Goal: Information Seeking & Learning: Learn about a topic

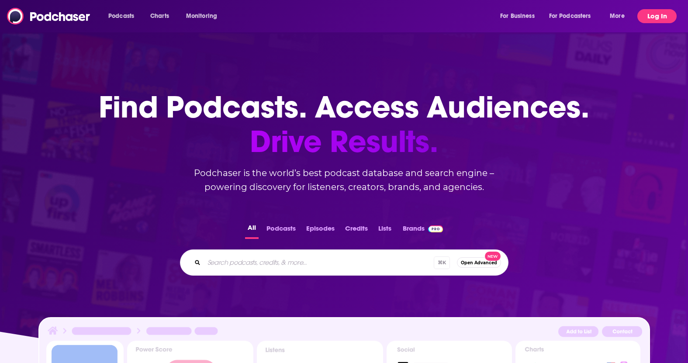
click at [656, 14] on button "Log In" at bounding box center [656, 16] width 39 height 14
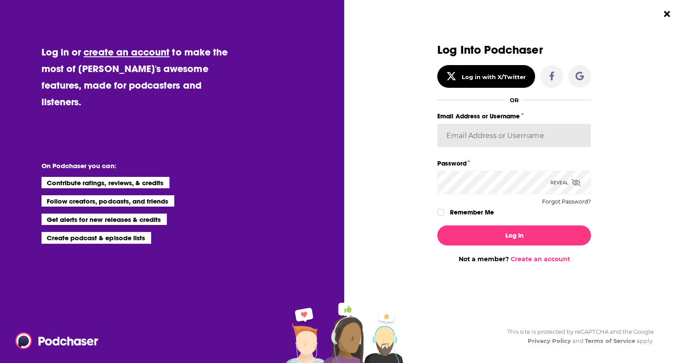
type input "[PERSON_NAME][EMAIL_ADDRESS][DOMAIN_NAME]"
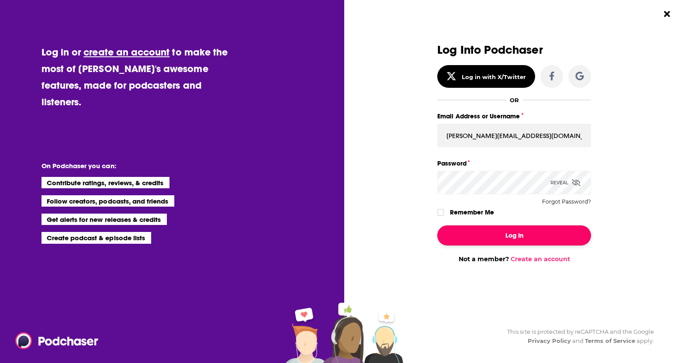
click at [536, 238] on button "Log In" at bounding box center [514, 235] width 154 height 20
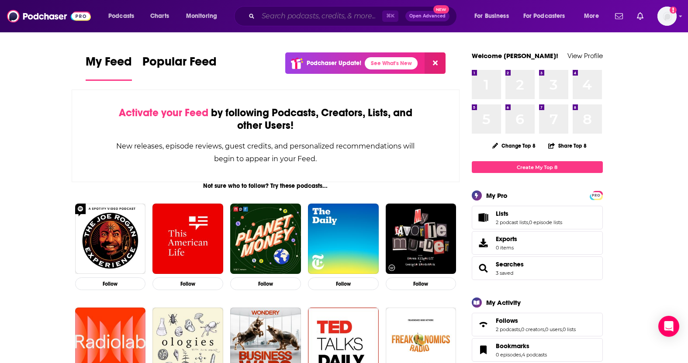
click at [270, 15] on input "Search podcasts, credits, & more..." at bounding box center [320, 16] width 124 height 14
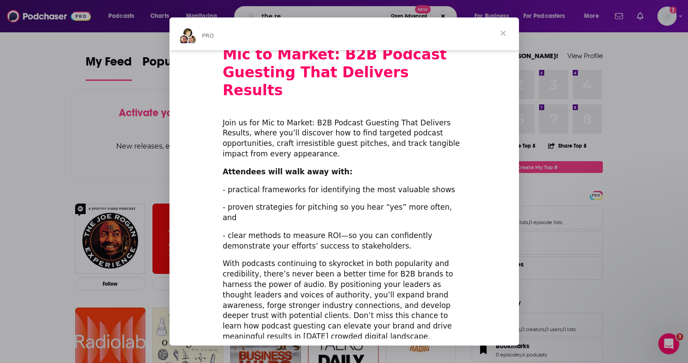
scroll to position [39, 0]
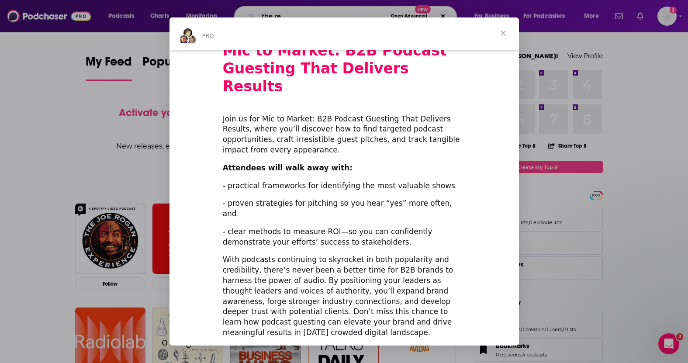
click at [502, 34] on span "Close" at bounding box center [502, 32] width 31 height 31
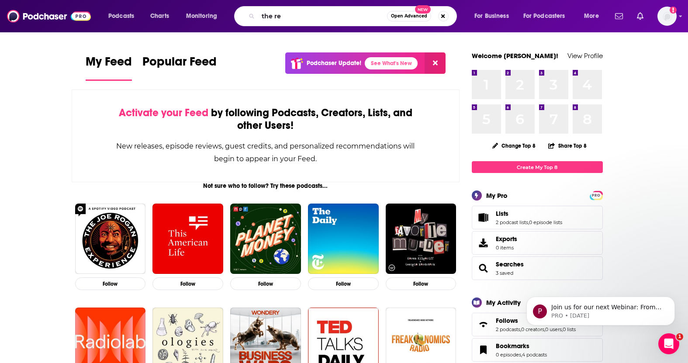
scroll to position [0, 0]
click at [306, 19] on input "the re" at bounding box center [322, 16] width 129 height 14
type input "the tech trek"
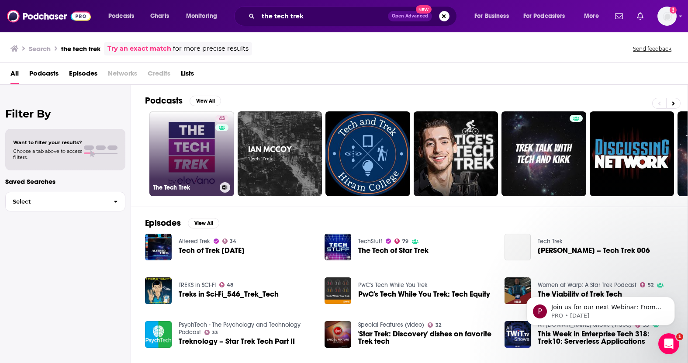
click at [194, 144] on link "43 The Tech Trek" at bounding box center [191, 153] width 85 height 85
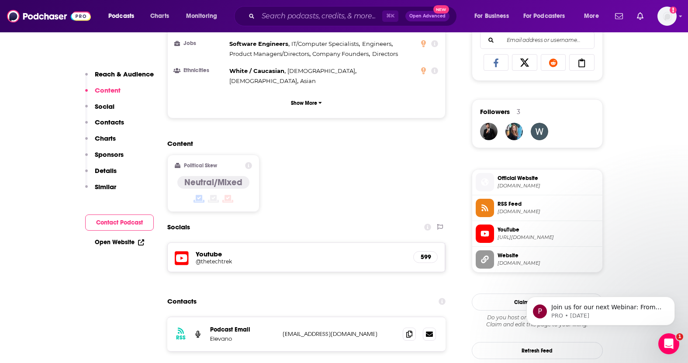
scroll to position [575, 0]
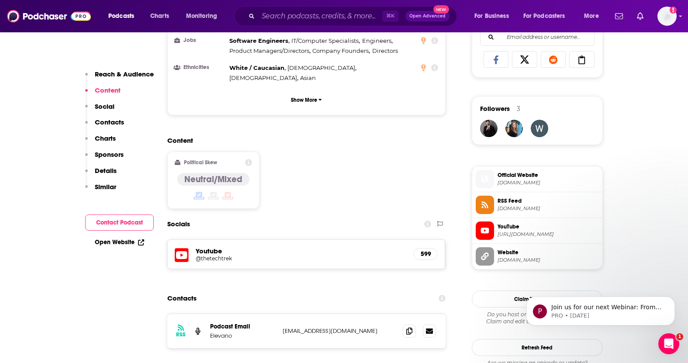
click at [109, 105] on p "Social" at bounding box center [105, 106] width 20 height 8
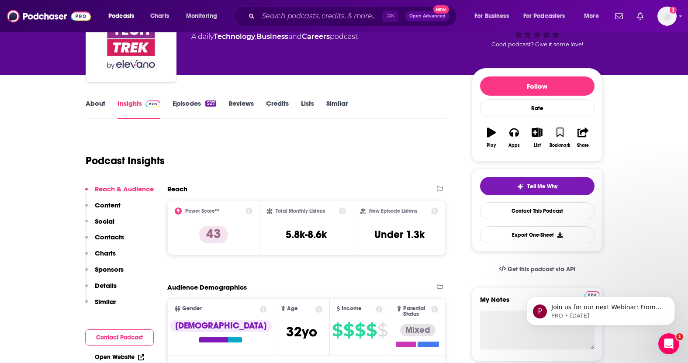
scroll to position [41, 0]
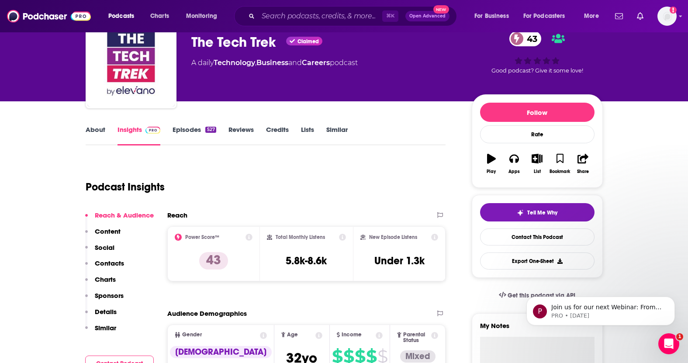
click at [183, 130] on link "Episodes 527" at bounding box center [194, 135] width 43 height 20
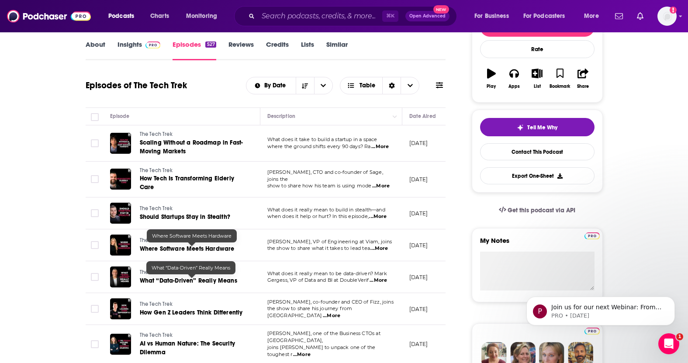
scroll to position [105, 0]
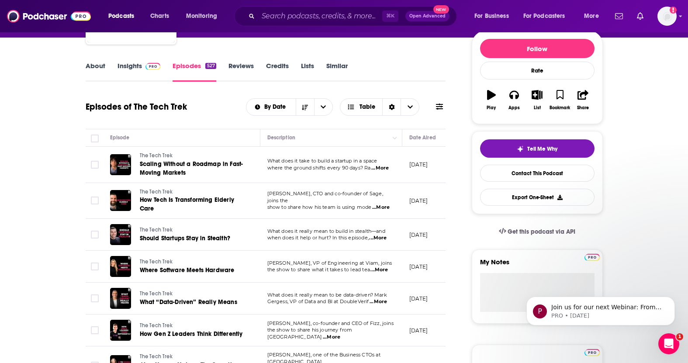
click at [131, 65] on link "Insights" at bounding box center [139, 72] width 43 height 20
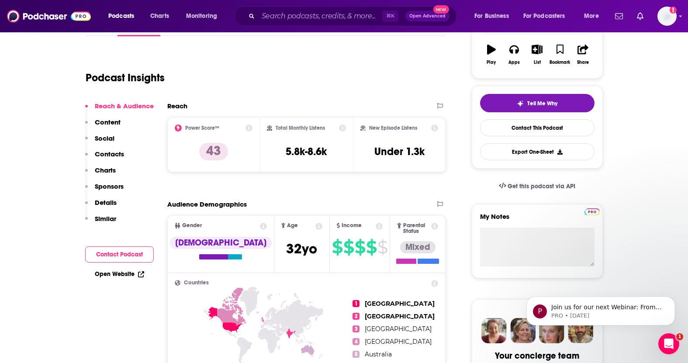
scroll to position [152, 0]
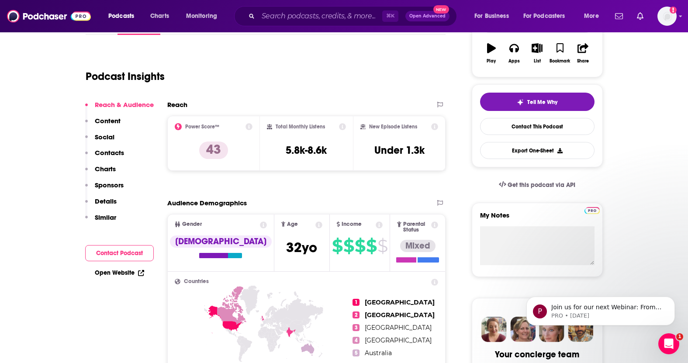
click at [112, 134] on p "Social" at bounding box center [105, 137] width 20 height 8
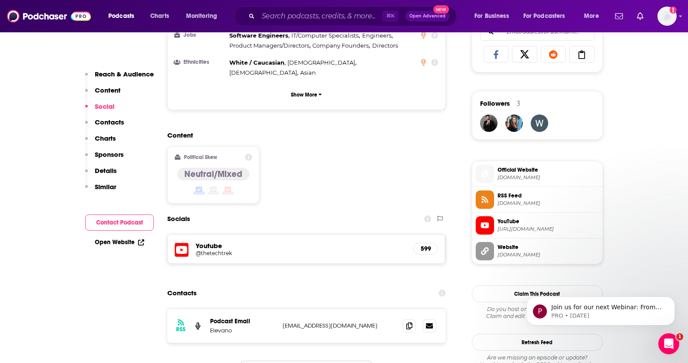
scroll to position [626, 0]
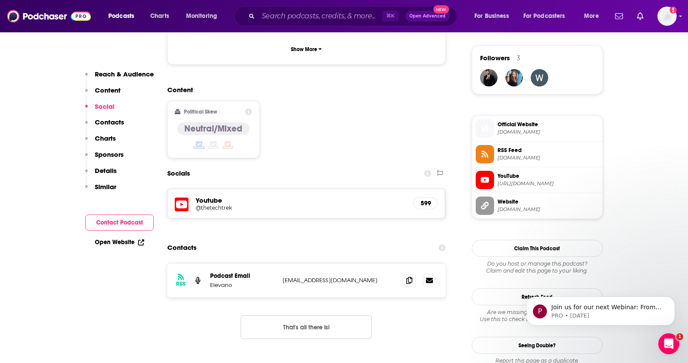
click at [214, 196] on h5 "Youtube" at bounding box center [301, 200] width 211 height 8
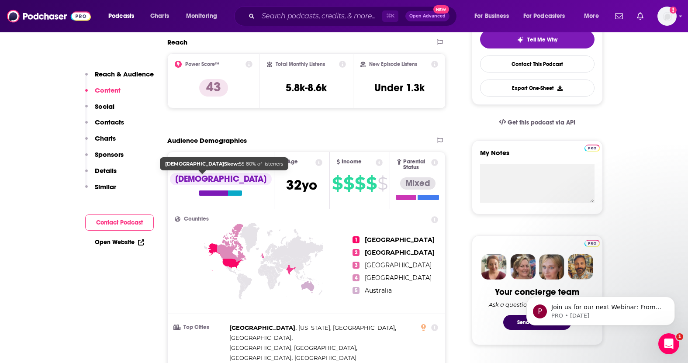
scroll to position [213, 0]
